Goal: Information Seeking & Learning: Learn about a topic

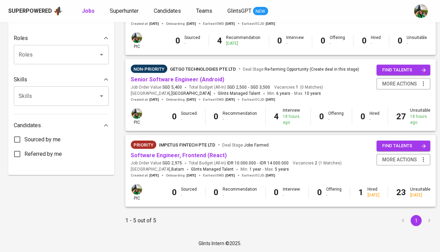
scroll to position [270, 0]
click at [122, 14] on link "Superhunter" at bounding box center [125, 11] width 30 height 9
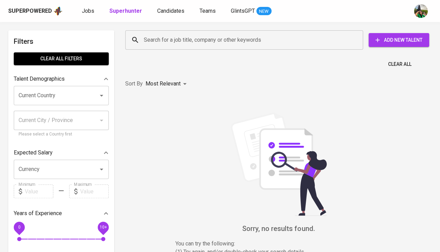
click at [170, 34] on input "Search for a job title, company or other keywords" at bounding box center [246, 39] width 208 height 13
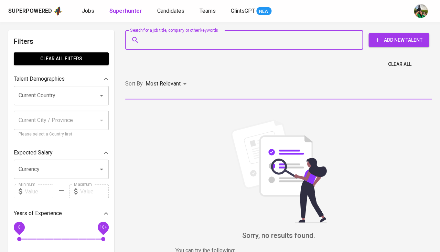
paste input "balqistku@gmail.com"
type input "balqistku@gmail.com"
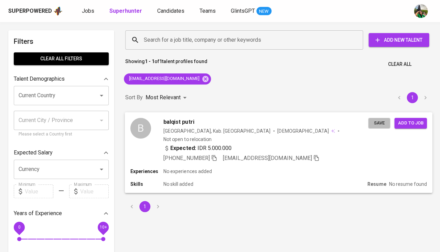
click at [375, 123] on span "Save" at bounding box center [379, 123] width 15 height 8
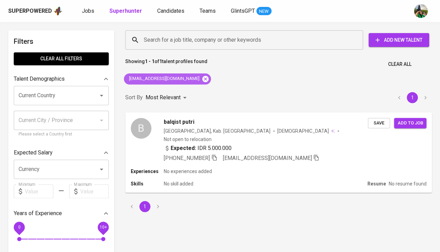
click at [202, 78] on icon at bounding box center [206, 79] width 8 height 8
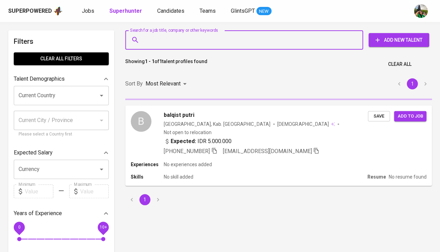
click at [186, 41] on input "Search for a job title, company or other keywords" at bounding box center [246, 39] width 208 height 13
paste input "Eva Purba invites you to join a Lark video meeting. Meeting topic: Call Devon S…"
type input "Eva Purba invites you to join a Lark video meeting. Meeting topic: Call Devon S…"
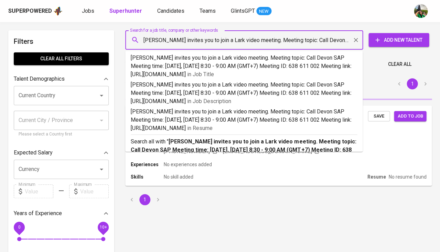
click at [178, 41] on input "Eva Purba invites you to join a Lark video meeting. Meeting topic: Call Devon S…" at bounding box center [246, 39] width 208 height 13
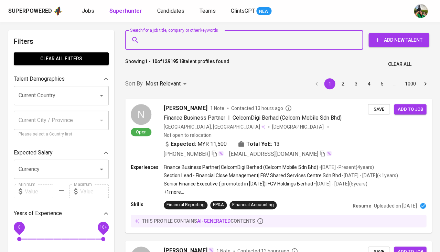
paste input "| devonprayustio22@gmail.com |"
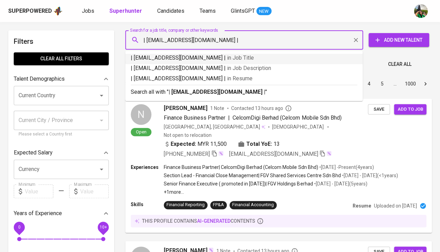
click at [147, 39] on input "| devonprayustio22@gmail.com |" at bounding box center [246, 39] width 208 height 13
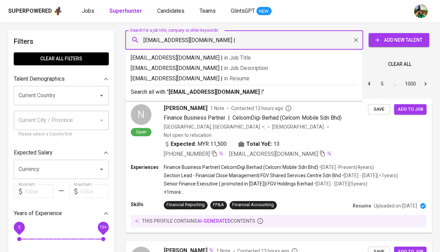
click at [250, 39] on input "devonprayustio22@gmail.com |" at bounding box center [246, 39] width 208 height 13
type input "devonprayustio22@gmail.com"
click at [230, 90] on b "devonprayustio22@gmail.com" at bounding box center [214, 91] width 91 height 7
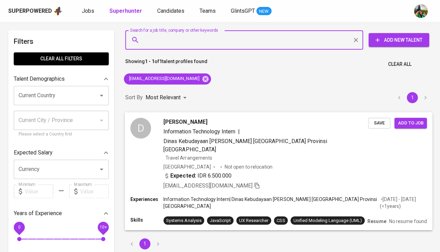
click at [377, 123] on span "Save" at bounding box center [379, 123] width 15 height 8
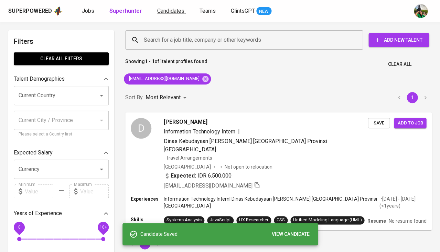
click at [168, 13] on span "Candidates" at bounding box center [170, 11] width 27 height 7
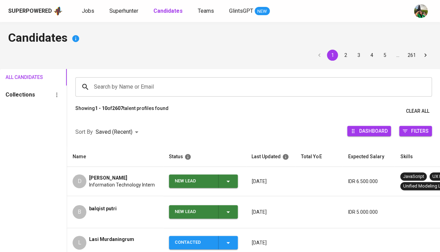
click at [229, 179] on icon "button" at bounding box center [228, 181] width 8 height 8
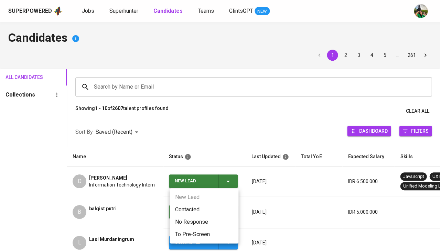
click at [197, 207] on li "Contacted" at bounding box center [204, 209] width 69 height 12
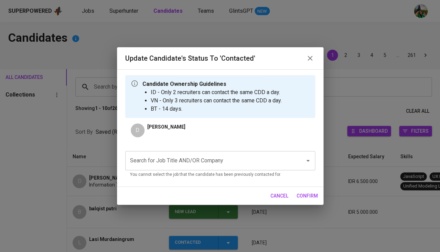
click at [193, 155] on input "Search for Job Title AND/OR Company" at bounding box center [210, 160] width 165 height 13
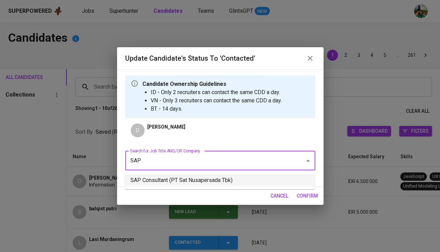
click at [263, 186] on ul "SAP Consultant (PT Sat Nusapersada Tbk)" at bounding box center [220, 180] width 190 height 18
click at [274, 182] on li "SAP Consultant (PT Sat Nusapersada Tbk)" at bounding box center [220, 180] width 190 height 12
type input "SAP"
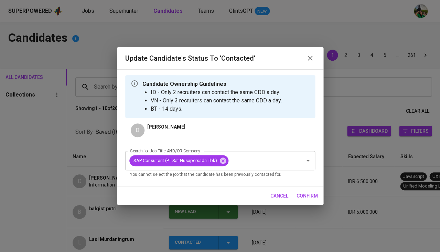
click at [302, 195] on span "confirm" at bounding box center [307, 195] width 21 height 9
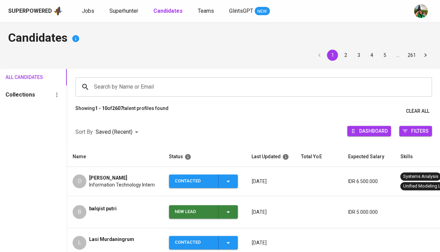
click at [325, 0] on div "Superpowered Jobs Superhunter Candidates Teams GlintsGPT NEW" at bounding box center [220, 11] width 440 height 22
click at [127, 11] on span "Superhunter" at bounding box center [123, 11] width 29 height 7
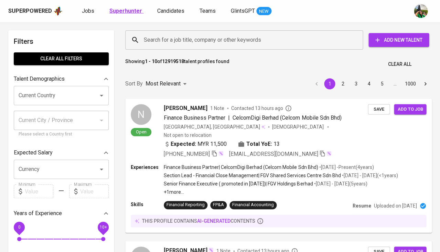
click at [129, 11] on b "Superhunter" at bounding box center [125, 11] width 33 height 7
click at [49, 90] on input "Current Country" at bounding box center [52, 95] width 70 height 13
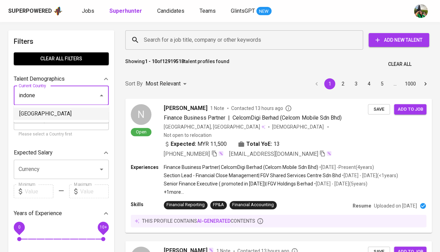
click at [40, 110] on li "[GEOGRAPHIC_DATA]" at bounding box center [61, 113] width 95 height 12
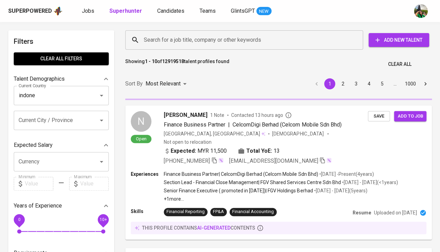
type input "[GEOGRAPHIC_DATA]"
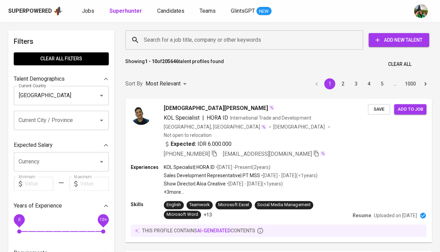
click at [223, 41] on input "Search for a job title, company or other keywords" at bounding box center [246, 39] width 208 height 13
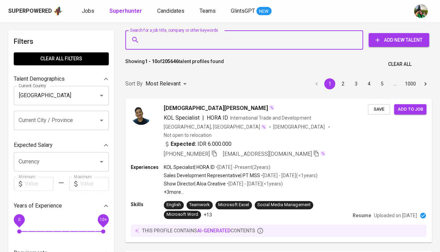
type input "A"
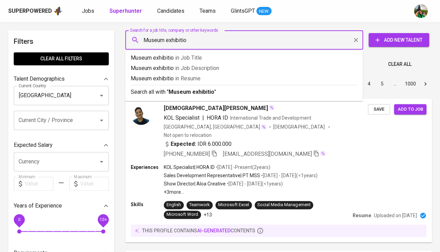
type input "Museum exhibition"
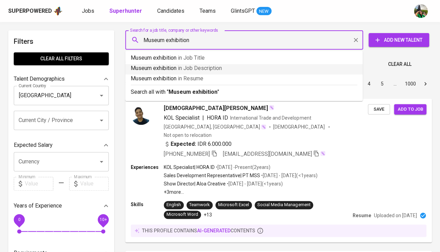
click at [237, 73] on li "Museum exhibition in Job Description" at bounding box center [244, 69] width 238 height 10
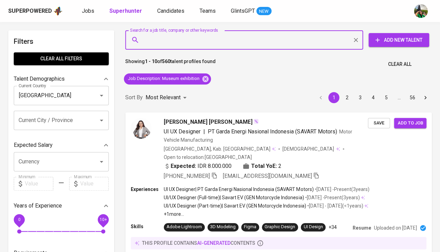
scroll to position [10, 0]
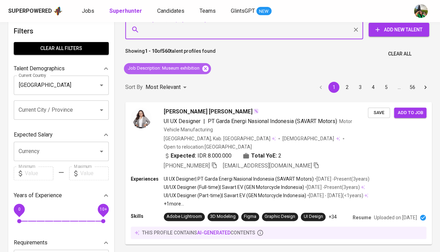
click at [206, 67] on icon at bounding box center [206, 69] width 8 height 8
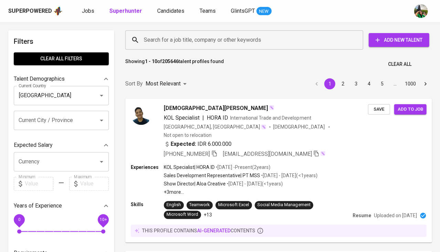
click at [201, 39] on input "Search for a job title, company or other keywords" at bounding box center [246, 39] width 208 height 13
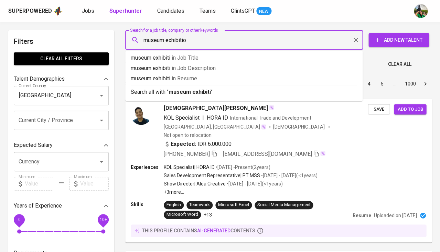
type input "museum exhibition"
click at [179, 80] on span "in [GEOGRAPHIC_DATA]" at bounding box center [190, 78] width 25 height 7
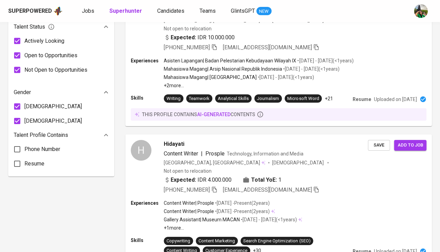
scroll to position [414, 0]
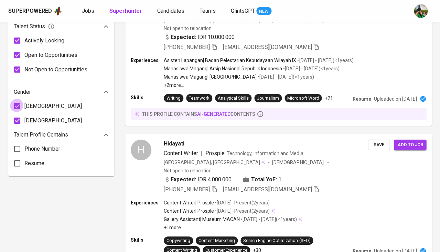
click at [19, 99] on input "[DEMOGRAPHIC_DATA]" at bounding box center [17, 106] width 14 height 14
checkbox input "false"
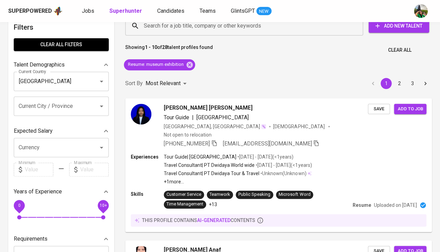
scroll to position [16, 0]
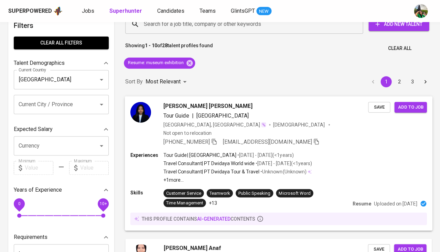
click at [188, 106] on span "[PERSON_NAME] [PERSON_NAME]" at bounding box center [208, 106] width 89 height 8
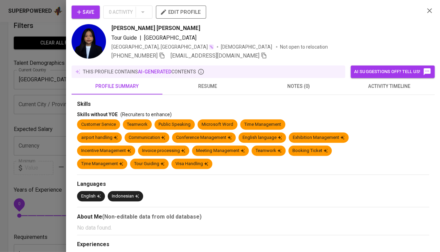
click at [374, 92] on button "activity timeline" at bounding box center [389, 86] width 91 height 17
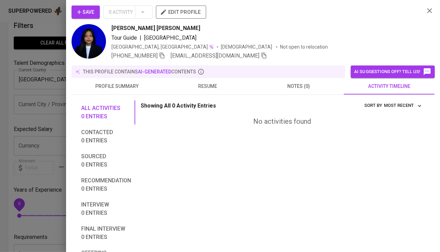
click at [206, 87] on span "resume" at bounding box center [208, 86] width 83 height 9
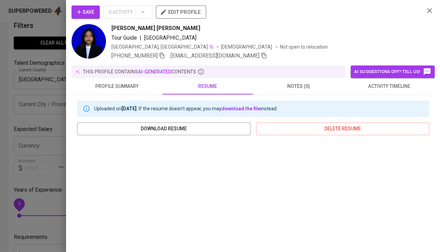
scroll to position [103, 0]
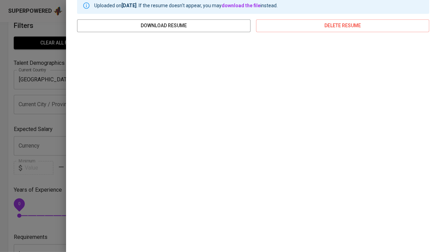
click at [72, 128] on div "Uploaded on Jun 13, 2024 . If the resume doesn't appear, you may download the f…" at bounding box center [253, 118] width 363 height 252
click at [64, 98] on div at bounding box center [220, 126] width 440 height 252
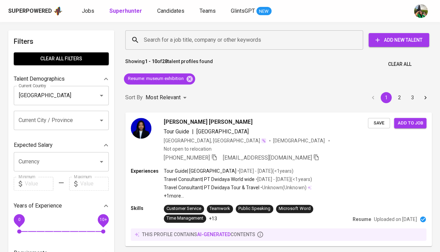
scroll to position [0, 0]
click at [182, 43] on input "Search for a job title, company or other keywords" at bounding box center [246, 39] width 208 height 13
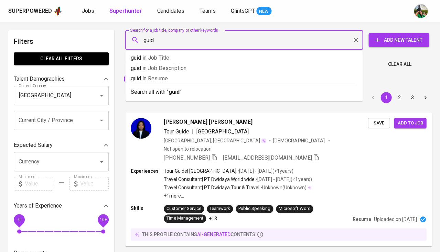
type input "guide"
click at [158, 80] on span "in [GEOGRAPHIC_DATA]" at bounding box center [158, 78] width 25 height 7
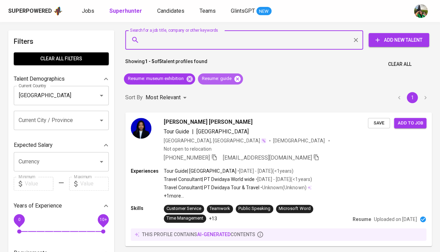
click at [240, 77] on icon at bounding box center [237, 78] width 6 height 6
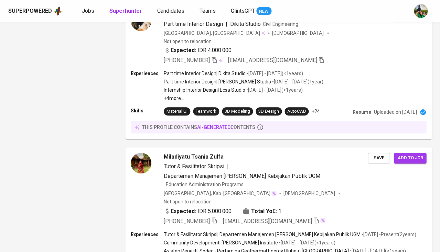
scroll to position [1274, 0]
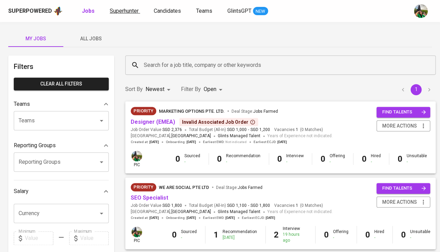
click at [129, 11] on span "Superhunter" at bounding box center [124, 11] width 29 height 7
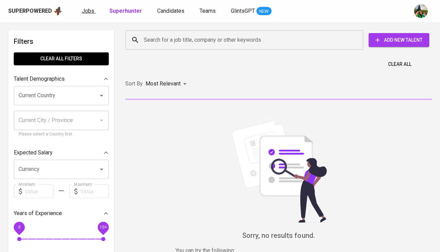
click at [89, 9] on span "Jobs" at bounding box center [88, 11] width 12 height 7
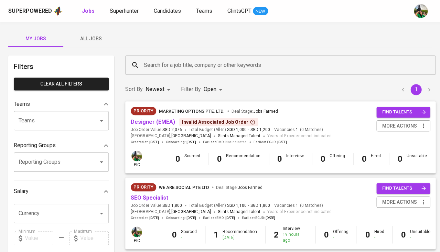
click at [92, 36] on span "All Jobs" at bounding box center [90, 38] width 47 height 9
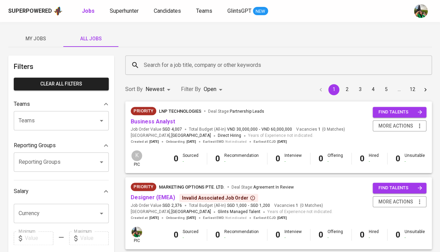
click at [148, 67] on input "Search for a job title, company or other keywords" at bounding box center [280, 65] width 277 height 13
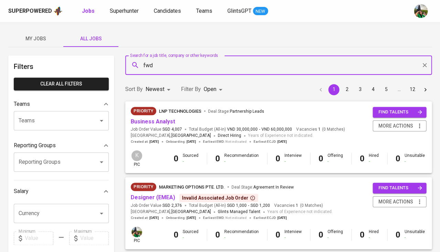
type input "fwd"
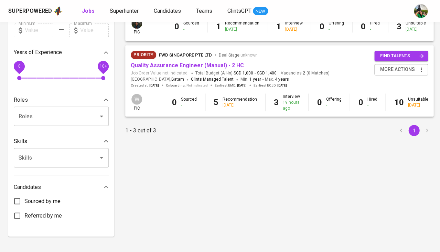
scroll to position [207, 0]
click at [161, 62] on span "Quality Assurance Engineer (Manual) - 2 HC" at bounding box center [187, 66] width 113 height 8
click at [169, 64] on link "Quality Assurance Engineer (Manual) - 2 HC" at bounding box center [187, 65] width 113 height 7
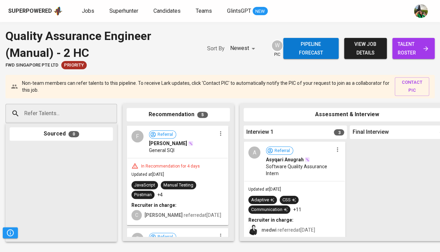
click at [406, 49] on span "talent roster" at bounding box center [413, 48] width 31 height 17
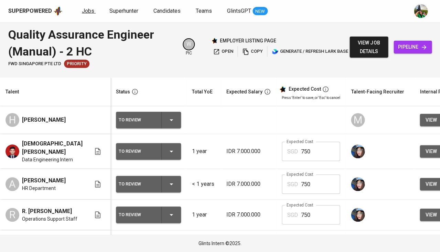
click at [87, 9] on span "Jobs" at bounding box center [88, 11] width 12 height 7
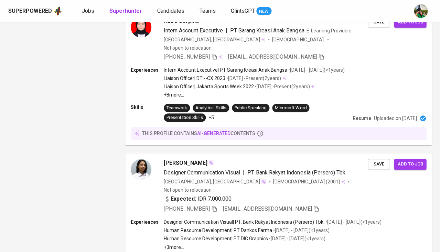
scroll to position [1246, 0]
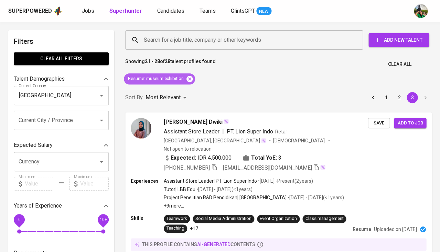
click at [189, 80] on icon at bounding box center [190, 78] width 6 height 6
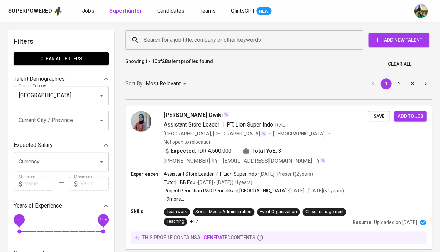
click at [177, 42] on input "Search for a job title, company or other keywords" at bounding box center [246, 39] width 208 height 13
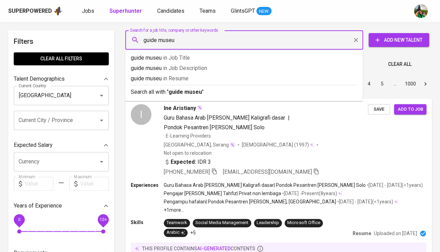
type input "guide museum"
click at [188, 79] on span "in [GEOGRAPHIC_DATA]" at bounding box center [180, 78] width 25 height 7
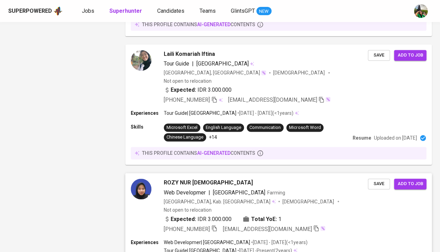
scroll to position [1295, 0]
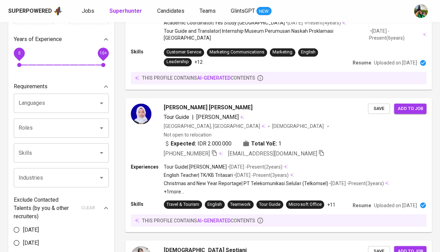
scroll to position [190, 0]
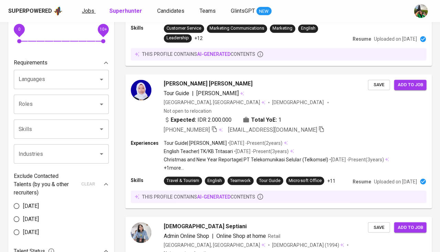
click at [85, 12] on span "Jobs" at bounding box center [88, 11] width 12 height 7
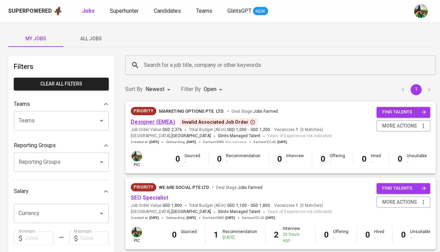
click at [151, 122] on link "Designer (EMEA)" at bounding box center [153, 121] width 44 height 7
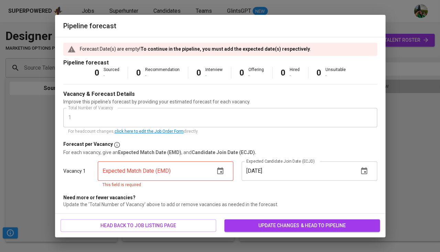
click at [129, 226] on span "head back to job listing page" at bounding box center [138, 225] width 145 height 9
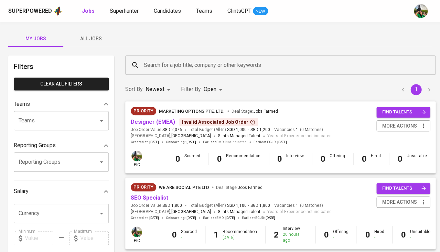
click at [103, 39] on span "All Jobs" at bounding box center [90, 38] width 47 height 9
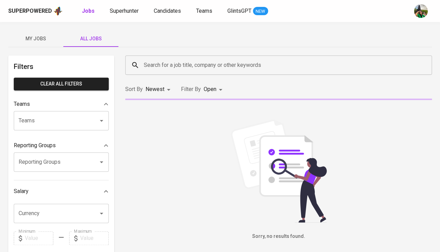
click at [152, 62] on input "Search for a job title, company or other keywords" at bounding box center [280, 65] width 277 height 13
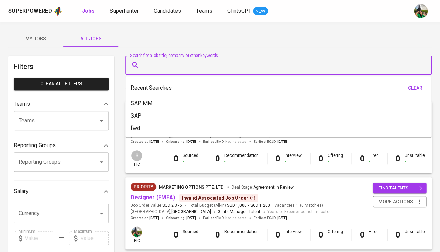
click at [152, 62] on input "Search for a job title, company or other keywords" at bounding box center [280, 65] width 277 height 13
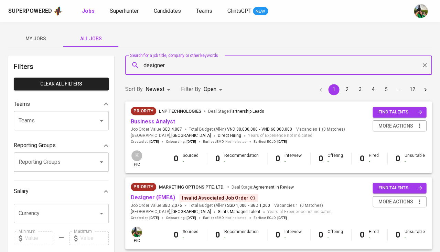
type input "designer"
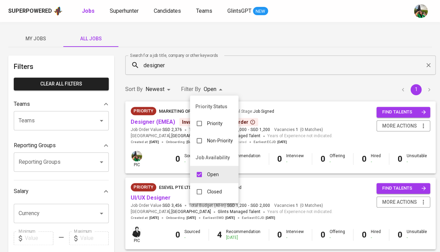
click at [203, 187] on input "checkbox" at bounding box center [199, 191] width 13 height 13
checkbox input "true"
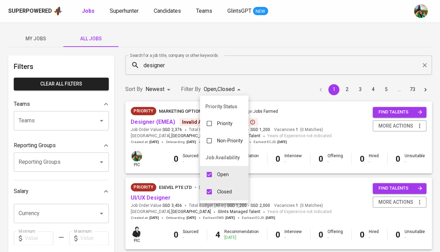
click at [216, 176] on div "Open" at bounding box center [217, 174] width 34 height 13
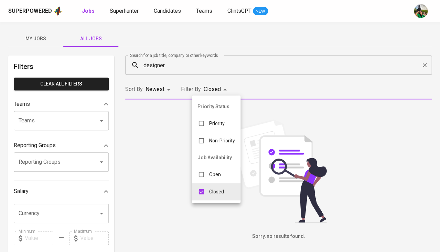
type input "CLOSE"
checkbox input "false"
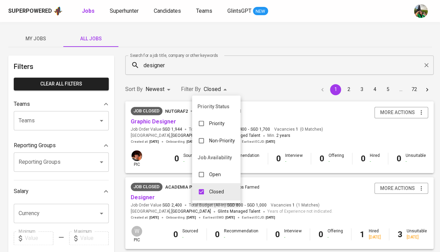
click at [34, 37] on div at bounding box center [220, 126] width 440 height 252
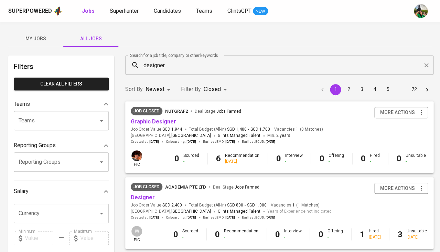
click at [43, 36] on span "My Jobs" at bounding box center [35, 38] width 47 height 9
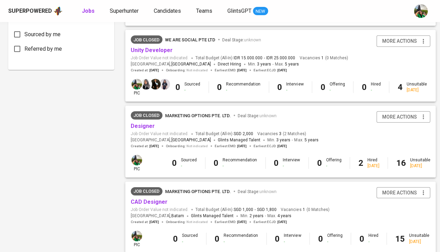
scroll to position [374, 0]
click at [143, 125] on div "Job Closed MARKETING OPTIONS PTE. LTD. Deal Stage : unknown Designer Job Order …" at bounding box center [225, 129] width 188 height 37
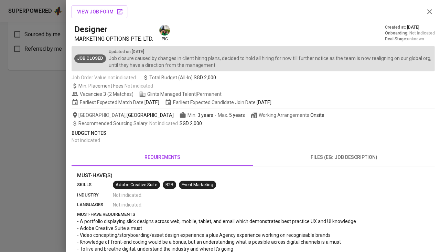
click at [298, 158] on span "files (eg: job description)" at bounding box center [345, 157] width 174 height 9
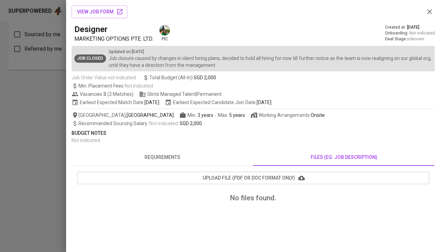
click at [37, 142] on div at bounding box center [220, 126] width 440 height 252
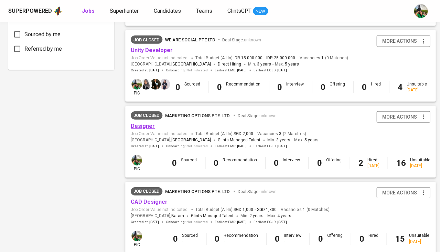
click at [143, 123] on link "Designer" at bounding box center [143, 126] width 24 height 7
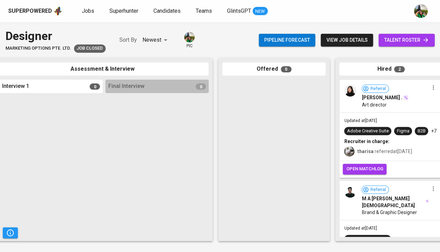
scroll to position [0, 290]
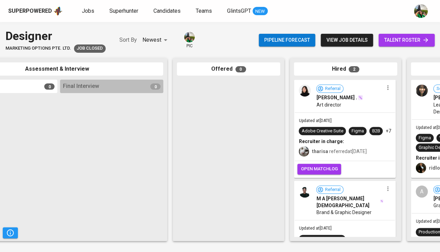
click at [348, 43] on span "view job details" at bounding box center [346, 40] width 41 height 9
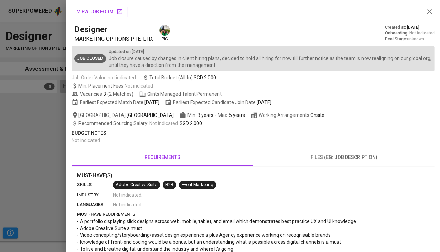
click at [43, 162] on div at bounding box center [220, 126] width 440 height 252
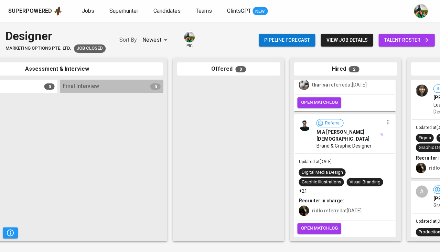
click at [332, 159] on span "Updated at Nov 19, 2024" at bounding box center [315, 161] width 33 height 5
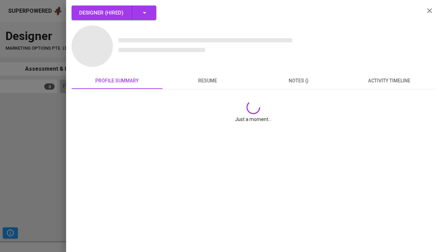
scroll to position [66, 0]
click at [205, 86] on button "resume" at bounding box center [208, 80] width 91 height 17
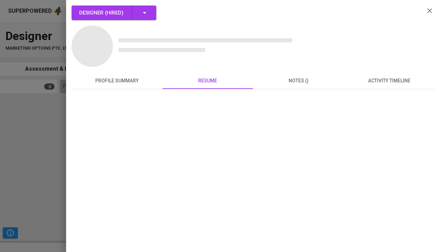
click at [39, 112] on div at bounding box center [220, 126] width 440 height 252
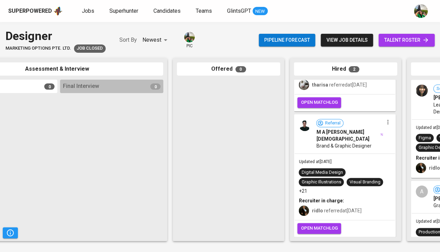
click at [340, 41] on span "view job details" at bounding box center [346, 40] width 41 height 9
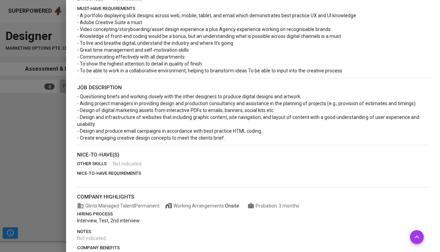
scroll to position [171, 0]
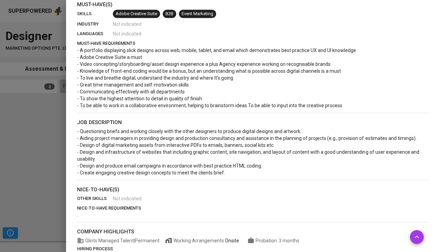
click at [16, 142] on div at bounding box center [220, 126] width 440 height 252
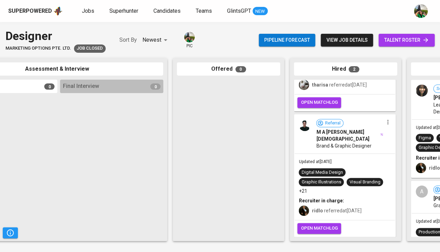
click at [309, 161] on span "Updated at Nov 19, 2024" at bounding box center [315, 161] width 33 height 5
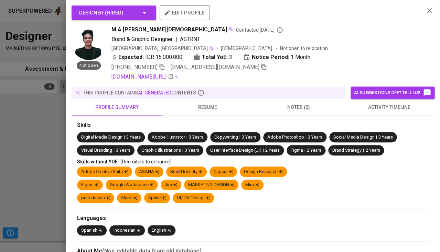
click at [201, 108] on span "resume" at bounding box center [208, 107] width 83 height 9
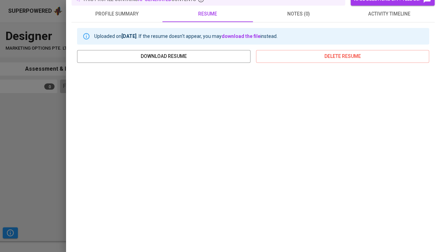
scroll to position [96, 0]
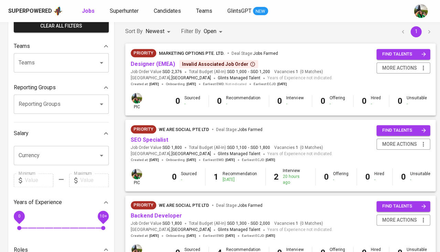
scroll to position [61, 0]
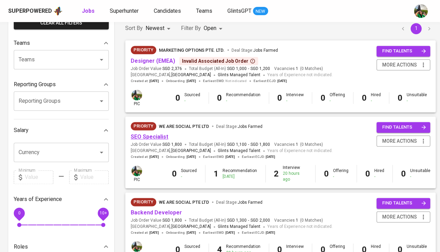
click at [153, 134] on link "SEO Specialist" at bounding box center [150, 136] width 38 height 7
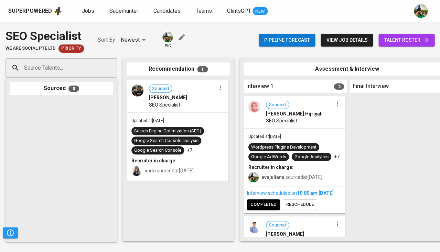
click at [392, 42] on span "talent roster" at bounding box center [406, 40] width 45 height 9
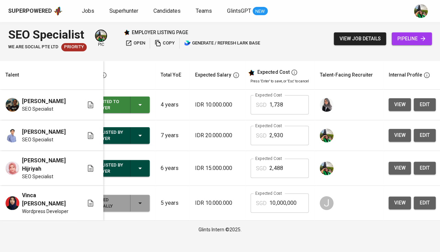
scroll to position [0, 24]
click at [356, 39] on span "view job details" at bounding box center [360, 38] width 41 height 9
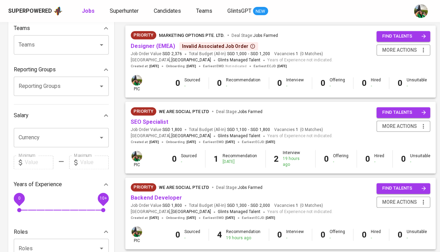
scroll to position [78, 0]
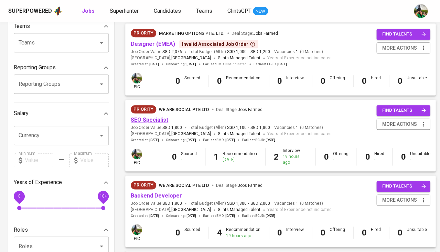
click at [157, 117] on link "SEO Specialist" at bounding box center [150, 119] width 38 height 7
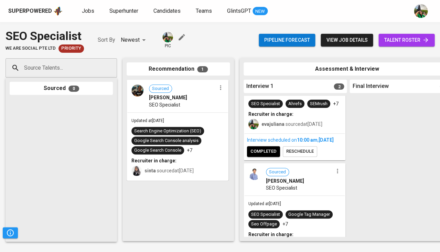
scroll to position [47, 0]
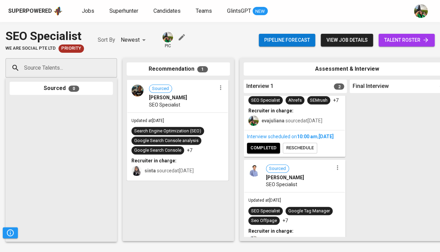
click at [261, 153] on button "completed" at bounding box center [263, 148] width 33 height 11
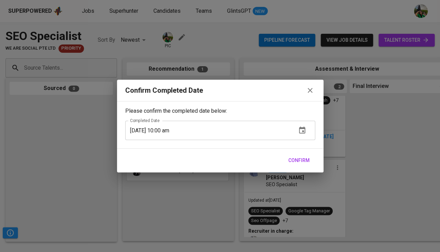
click at [307, 160] on span "Confirm" at bounding box center [299, 160] width 21 height 9
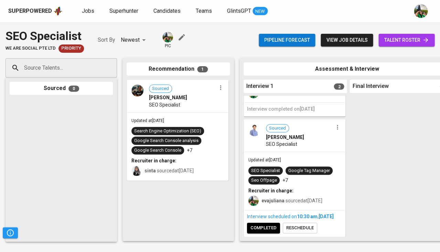
scroll to position [88, 0]
click at [269, 225] on span "completed" at bounding box center [264, 228] width 26 height 8
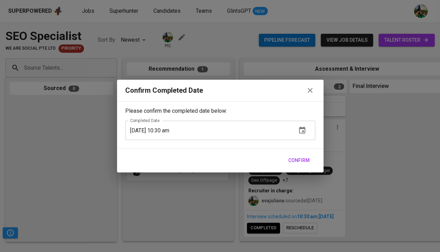
click at [306, 163] on span "Confirm" at bounding box center [299, 160] width 21 height 9
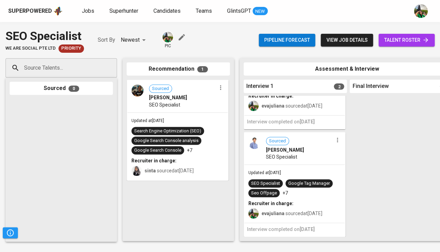
scroll to position [69, 0]
click at [131, 13] on span "Superhunter" at bounding box center [123, 11] width 29 height 7
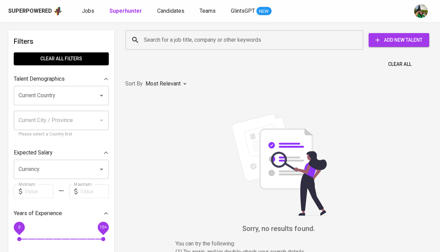
click at [160, 34] on input "Search for a job title, company or other keywords" at bounding box center [246, 39] width 208 height 13
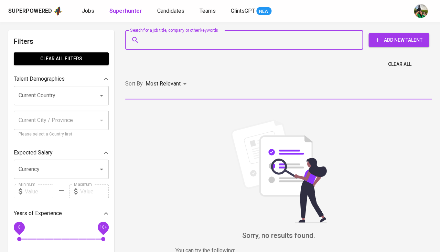
paste input "adimasbaramu96@gmail.com"
type input "adimasbaramu96@gmail.com"
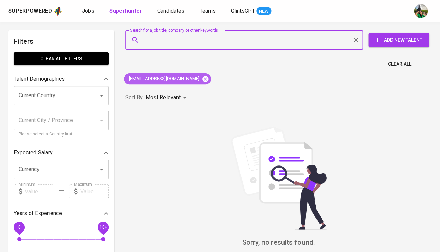
click at [202, 77] on icon at bounding box center [206, 79] width 8 height 8
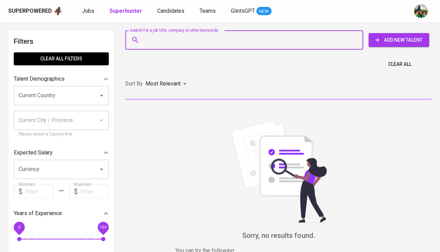
click at [214, 42] on input "Search for a job title, company or other keywords" at bounding box center [246, 39] width 208 height 13
paste input "adimasbaramu96@gmail.com"
type input "adimasbaramu96@gmail.com"
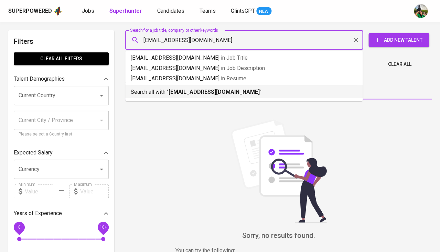
click at [209, 91] on b "adimasbaramu96@gmail.com" at bounding box center [214, 91] width 91 height 7
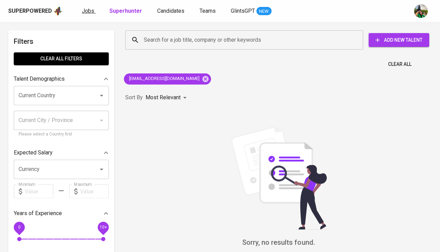
click at [88, 11] on span "Jobs" at bounding box center [88, 11] width 12 height 7
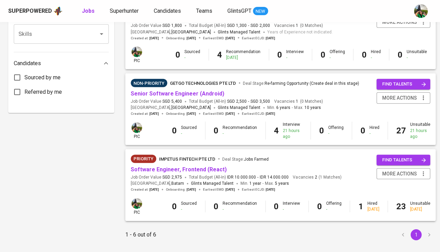
scroll to position [332, 0]
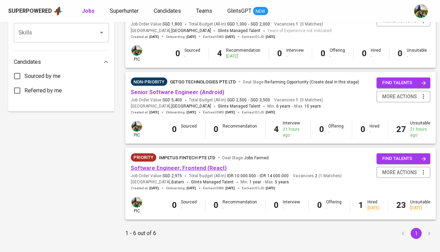
click at [167, 165] on link "Software Engineer, Frontend (React)" at bounding box center [179, 168] width 96 height 7
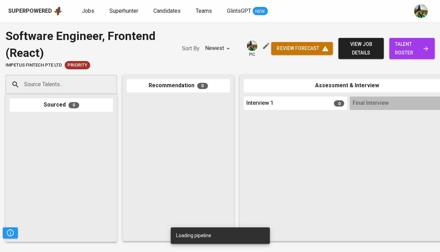
click at [405, 41] on span "talent roster" at bounding box center [412, 48] width 34 height 17
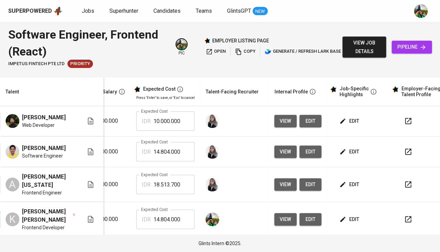
scroll to position [0, 141]
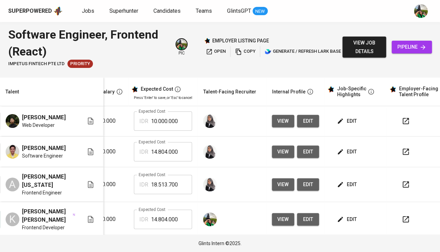
click at [346, 119] on span "edit" at bounding box center [347, 121] width 18 height 9
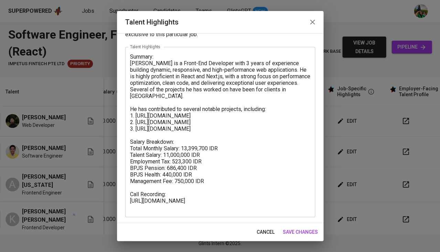
scroll to position [25, 0]
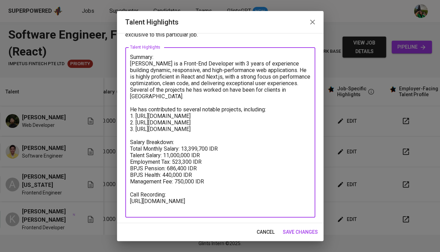
drag, startPoint x: 187, startPoint y: 202, endPoint x: 125, endPoint y: 195, distance: 62.4
click at [125, 195] on div "Summary: Vedri is a Front-End Developer with 3 years of experience building dyn…" at bounding box center [220, 132] width 190 height 170
